Goal: Learn about a topic

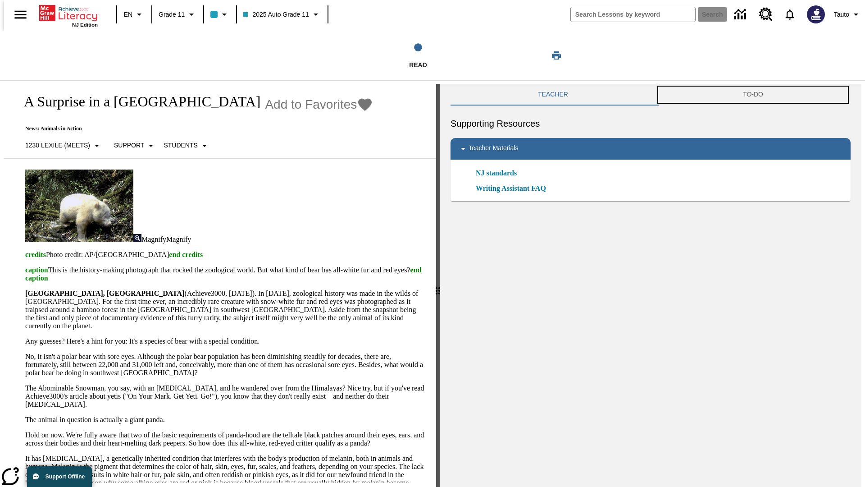
click at [755, 95] on button "TO-DO" at bounding box center [753, 95] width 195 height 22
